Goal: Task Accomplishment & Management: Manage account settings

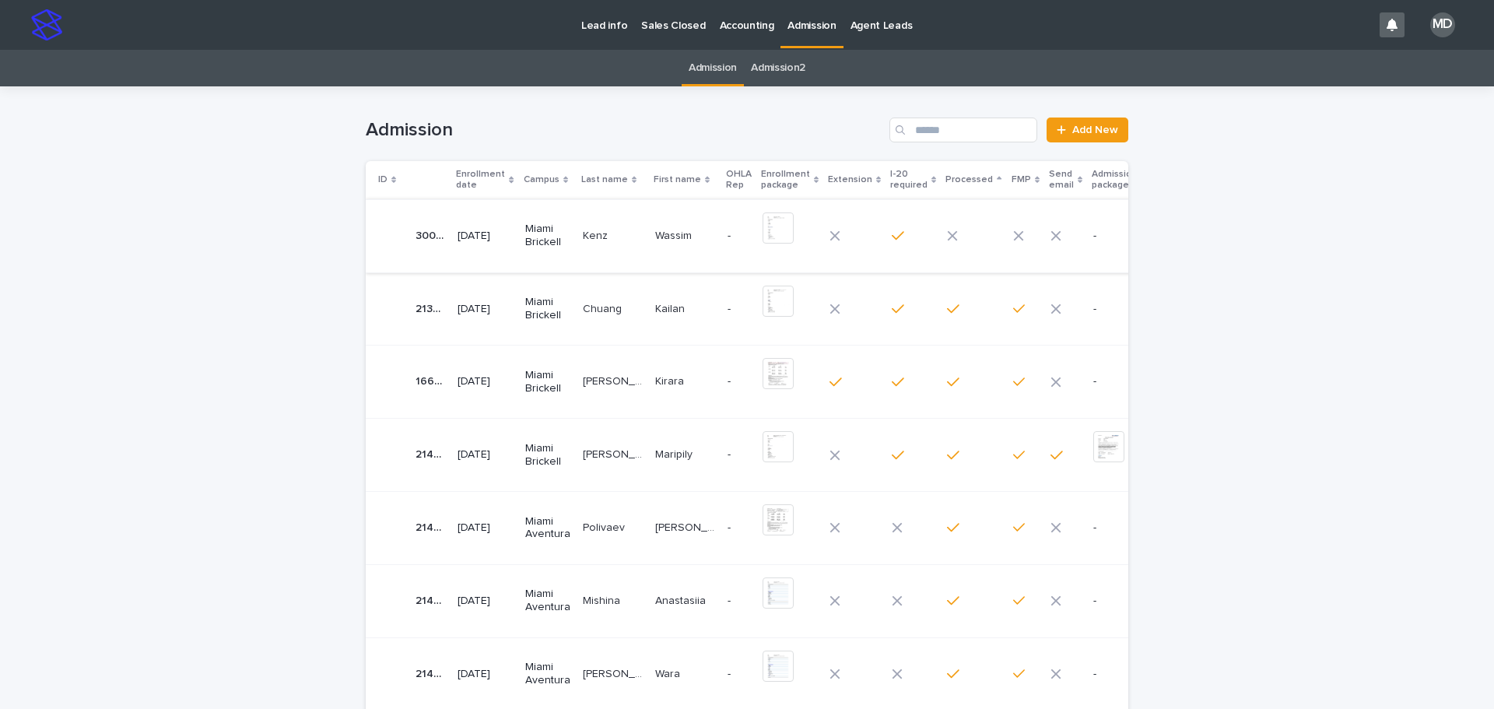
click at [762, 227] on img at bounding box center [777, 227] width 31 height 31
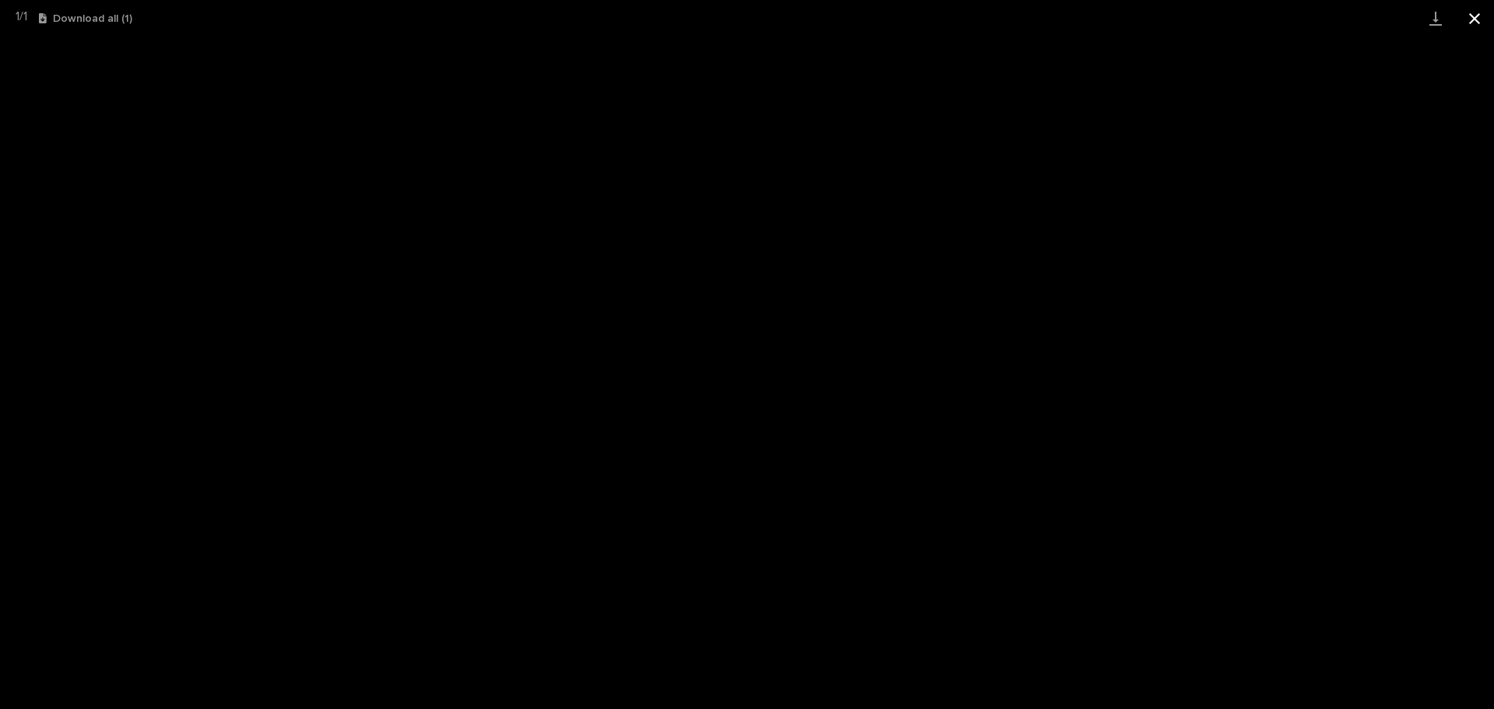
click at [1473, 17] on button "Close gallery" at bounding box center [1474, 18] width 39 height 37
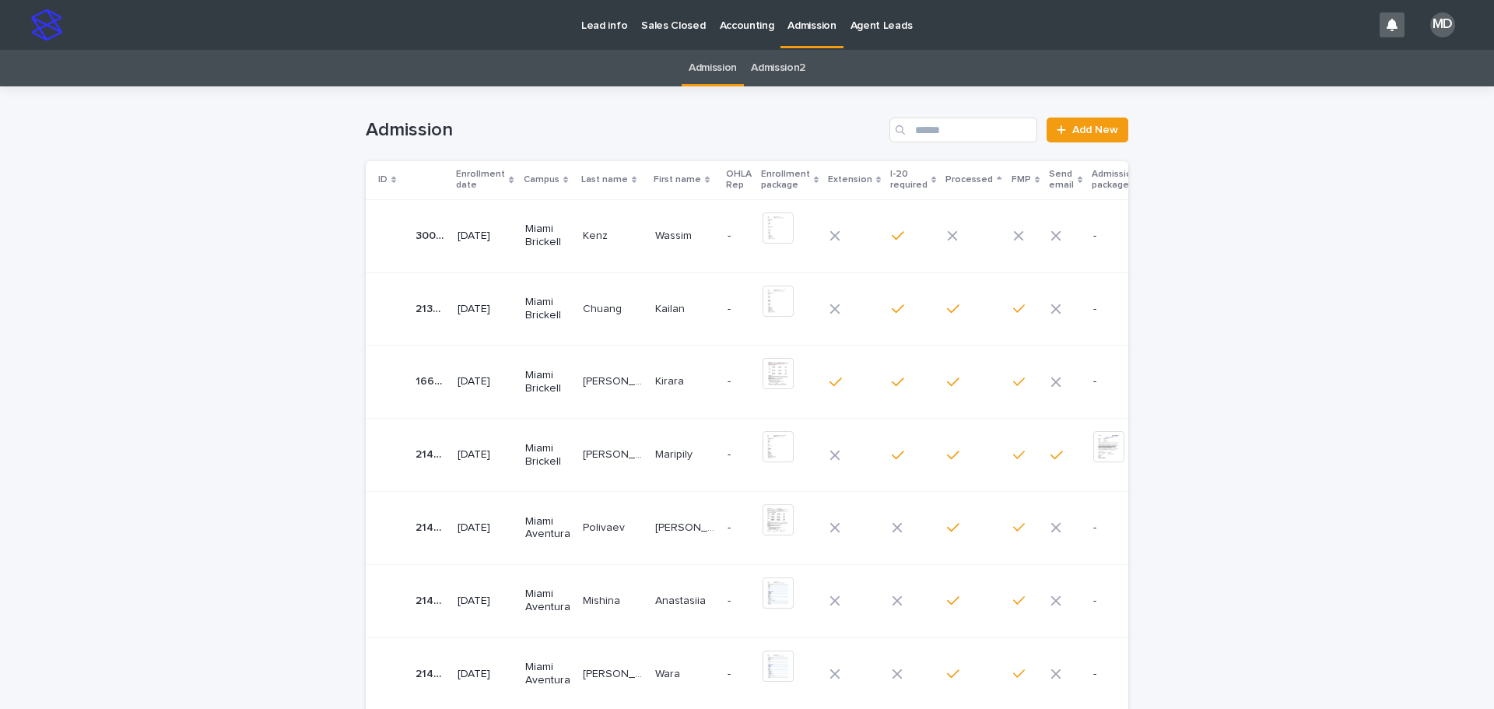
click at [597, 233] on p "Kenz" at bounding box center [597, 234] width 28 height 16
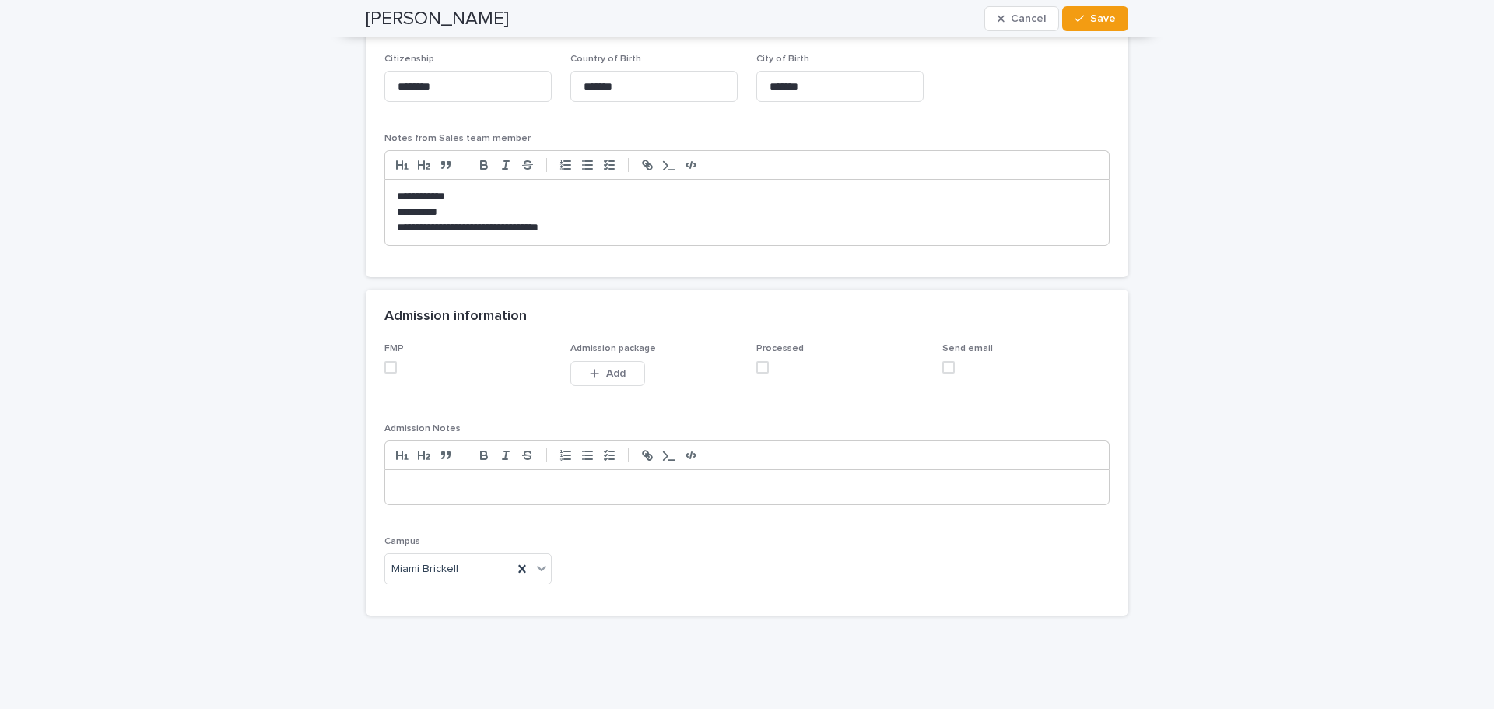
scroll to position [1333, 0]
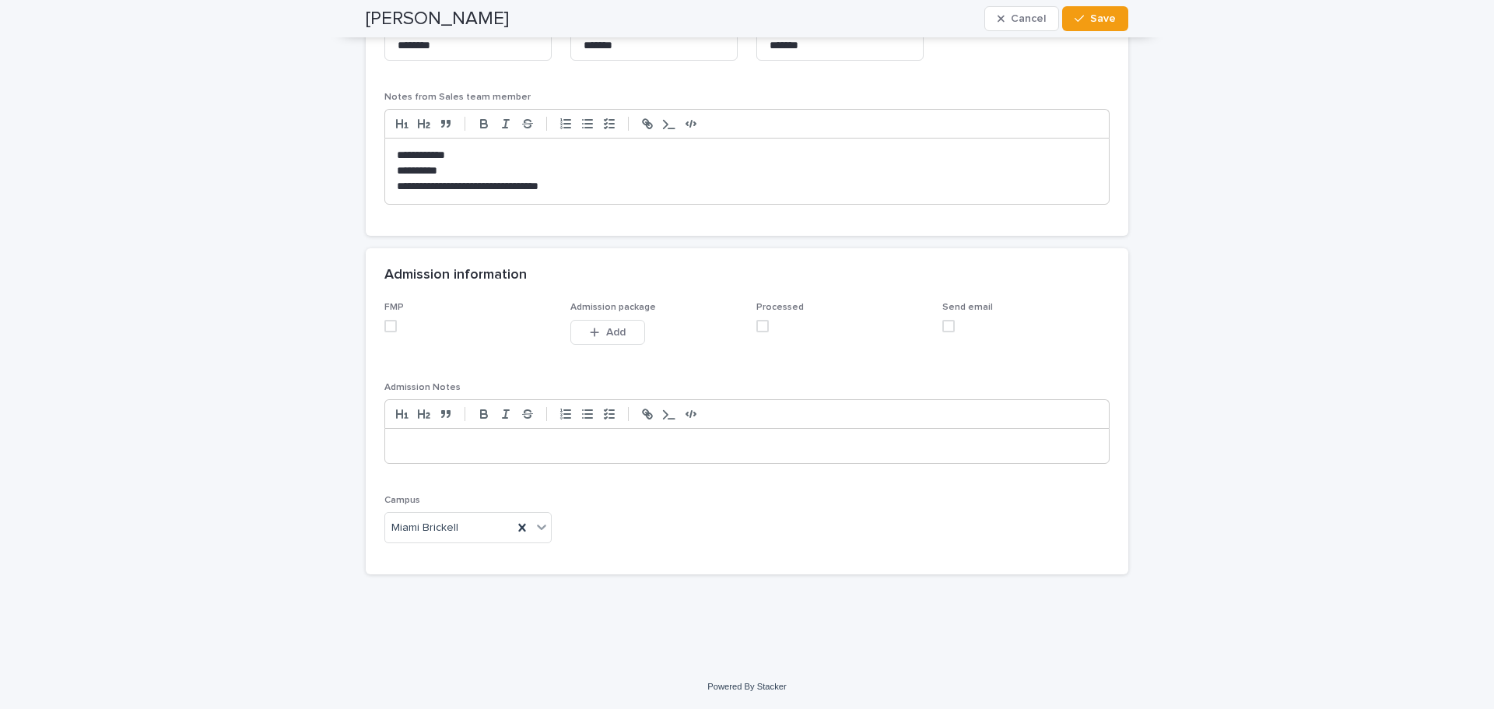
click at [384, 324] on span at bounding box center [390, 326] width 12 height 12
click at [756, 323] on span at bounding box center [762, 326] width 12 height 12
click at [1098, 26] on button "Save" at bounding box center [1095, 18] width 66 height 25
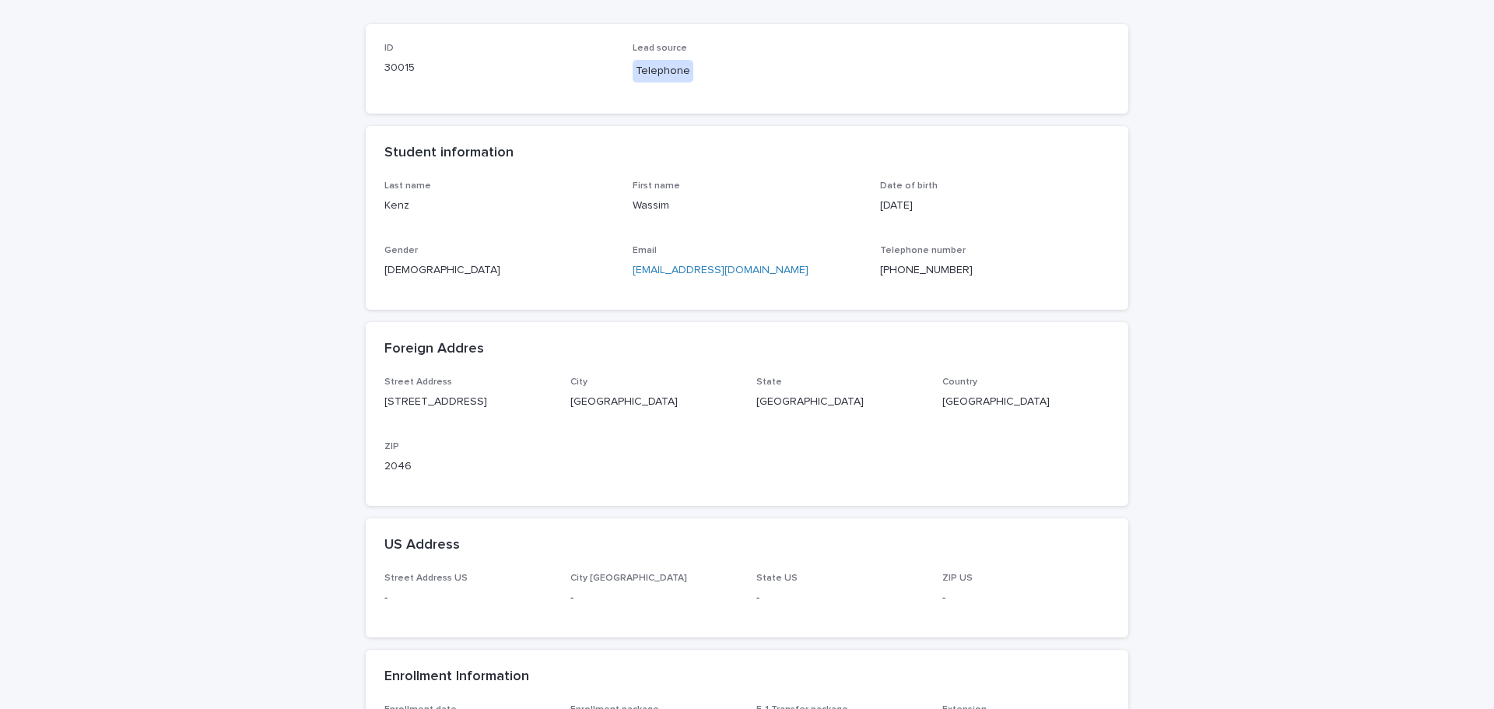
scroll to position [0, 0]
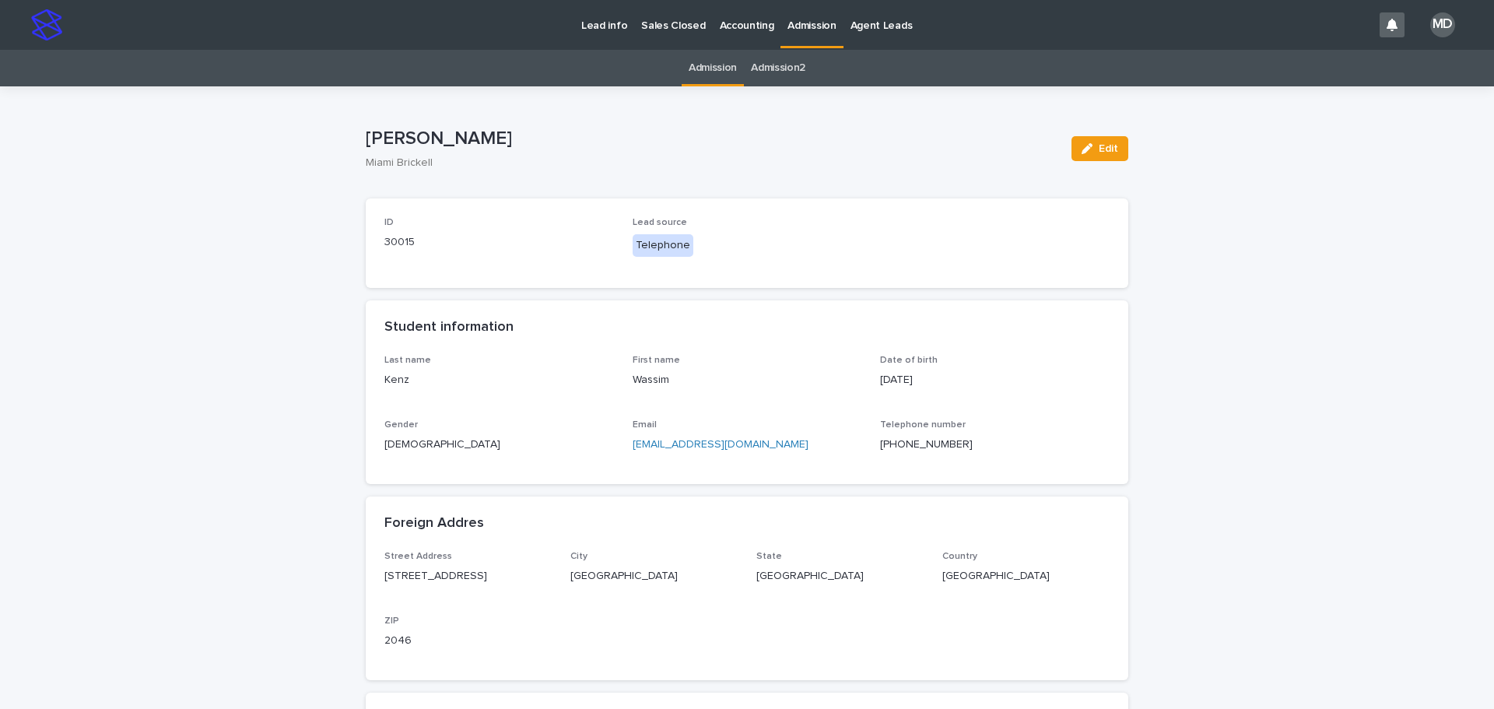
click at [709, 69] on link "Admission" at bounding box center [712, 68] width 48 height 37
